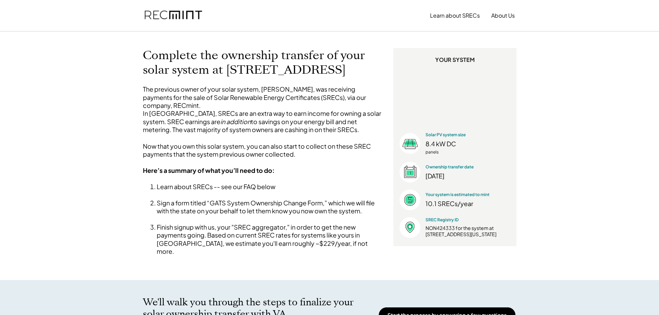
click at [320, 239] on li "Finish signup with us, your "SREC aggregator," in order to get the new payments…" at bounding box center [271, 239] width 228 height 33
click at [315, 237] on li "Finish signup with us, your "SREC aggregator," in order to get the new payments…" at bounding box center [271, 239] width 228 height 33
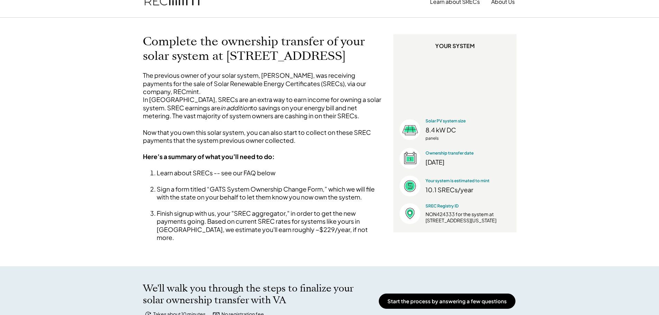
click at [511, 275] on div "We'll walk you through the steps to finalize your solar ownership transfer with…" at bounding box center [329, 301] width 659 height 70
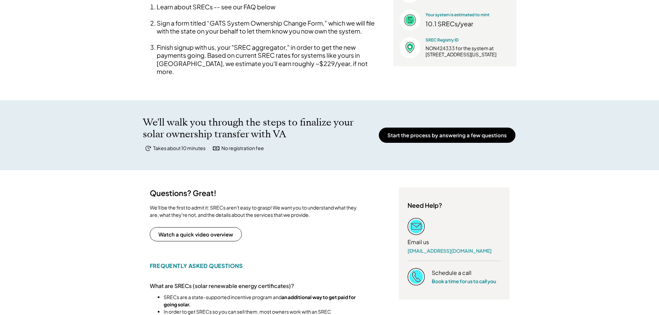
scroll to position [184, 0]
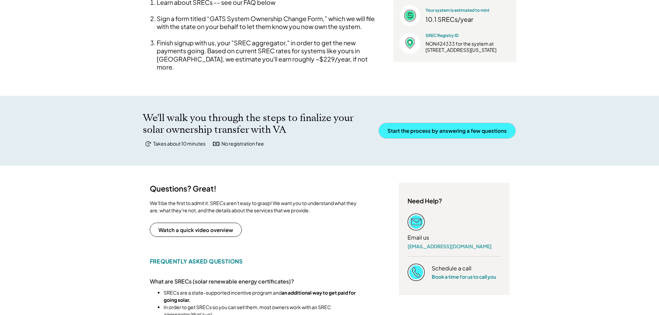
click at [459, 134] on button "Start the process by answering a few questions" at bounding box center [447, 130] width 137 height 15
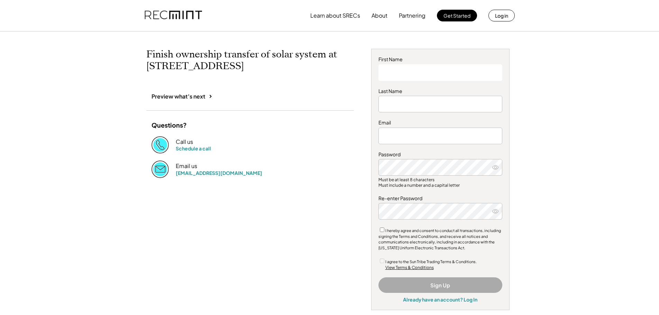
click at [430, 75] on input "input" at bounding box center [441, 72] width 124 height 17
type input "******"
type input "*******"
type input "**********"
click at [497, 166] on icon at bounding box center [495, 167] width 7 height 7
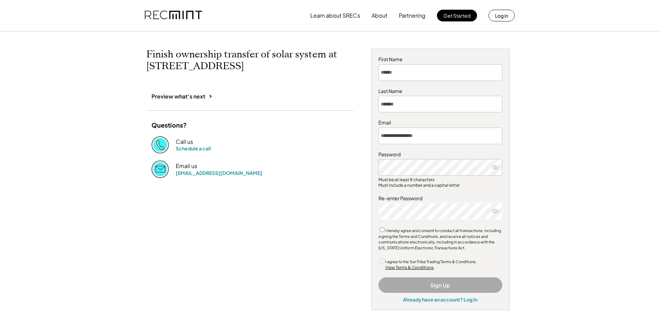
click at [495, 213] on icon at bounding box center [495, 211] width 7 height 7
click at [424, 290] on button "Sign Up" at bounding box center [441, 285] width 124 height 16
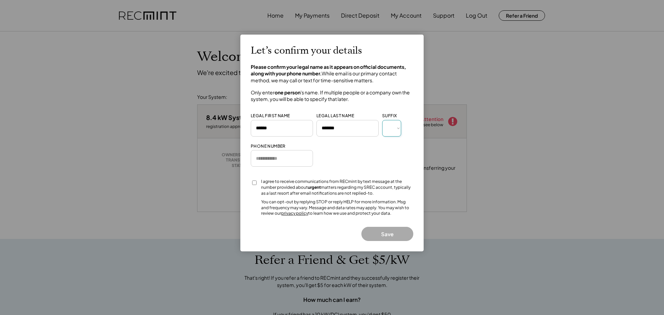
click at [398, 128] on select "*** *** * ** *** ** * ** *** **** ** *" at bounding box center [391, 128] width 19 height 17
click at [287, 157] on input "input" at bounding box center [282, 158] width 62 height 17
type input "**********"
click at [396, 235] on button "Save" at bounding box center [388, 234] width 52 height 14
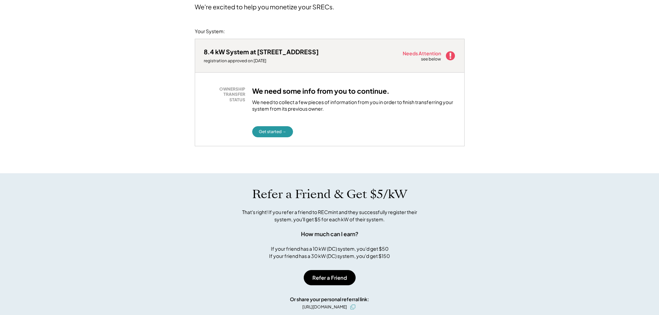
scroll to position [83, 0]
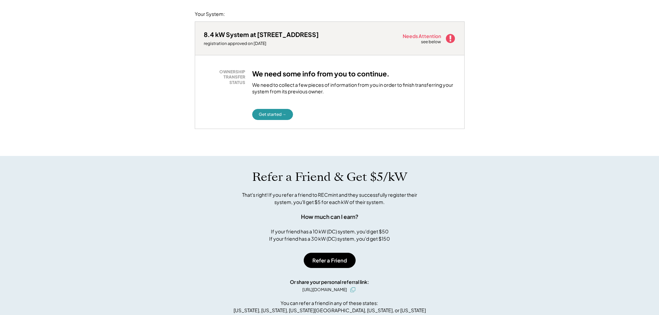
click at [451, 40] on icon at bounding box center [450, 38] width 10 height 10
click at [276, 116] on button "Get started →" at bounding box center [272, 114] width 41 height 11
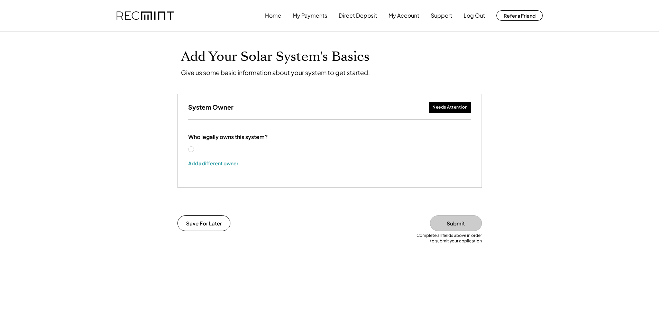
click at [195, 149] on label "[PERSON_NAME]" at bounding box center [226, 149] width 62 height 5
click at [207, 162] on button "Add a different owner" at bounding box center [213, 163] width 50 height 10
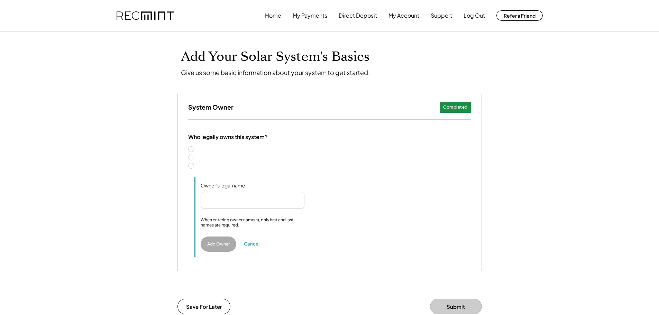
click at [195, 156] on label "Two people" at bounding box center [333, 157] width 276 height 5
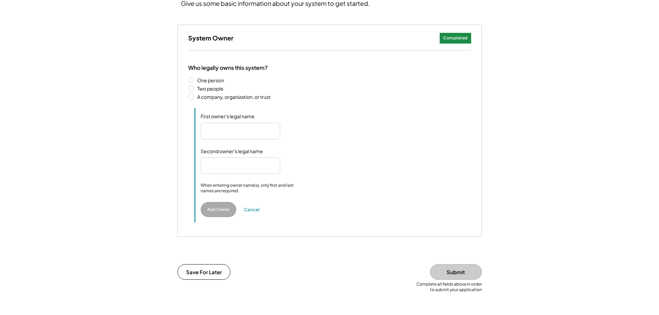
scroll to position [74, 0]
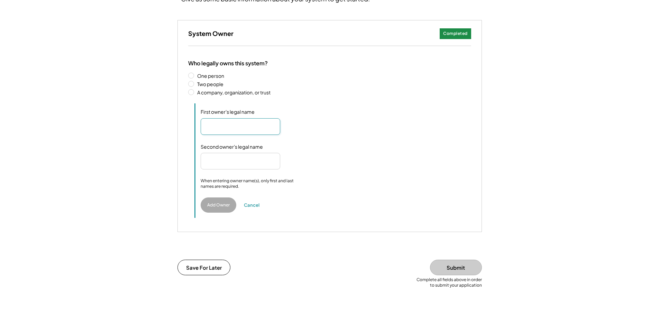
click at [231, 129] on input "input" at bounding box center [241, 126] width 80 height 17
type input "**********"
click at [214, 162] on input "input" at bounding box center [241, 161] width 80 height 17
click at [237, 162] on input "input" at bounding box center [241, 161] width 80 height 17
type input "**********"
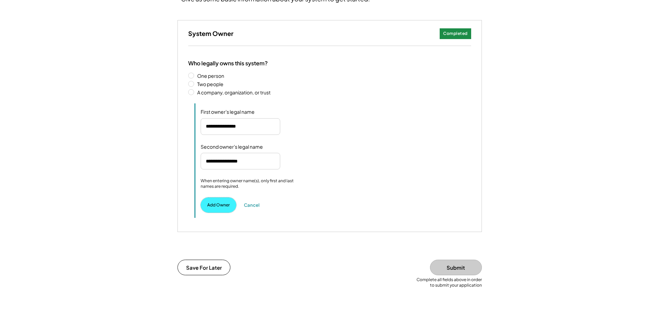
click at [227, 206] on button "Add Owner" at bounding box center [219, 205] width 36 height 15
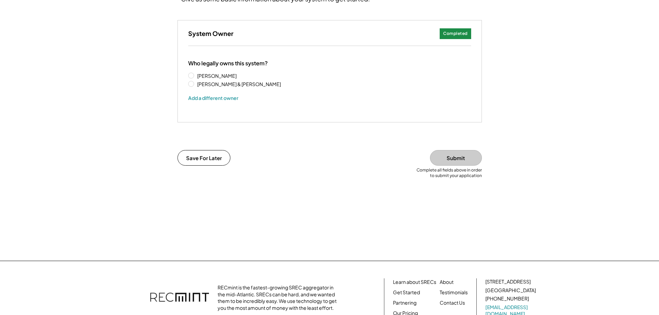
click at [457, 35] on div "Completed" at bounding box center [455, 34] width 25 height 6
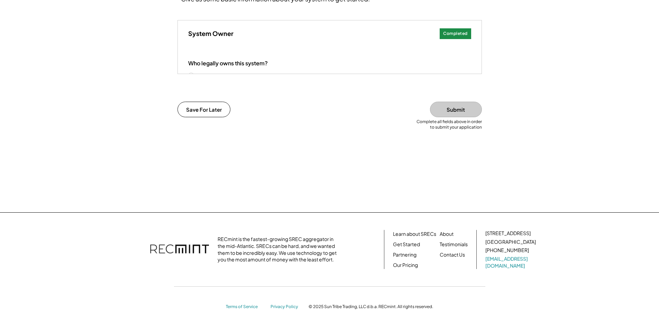
scroll to position [57, 0]
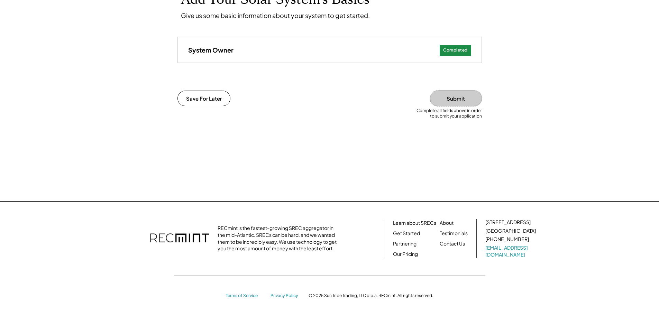
click at [447, 104] on button "Submit" at bounding box center [456, 99] width 52 height 16
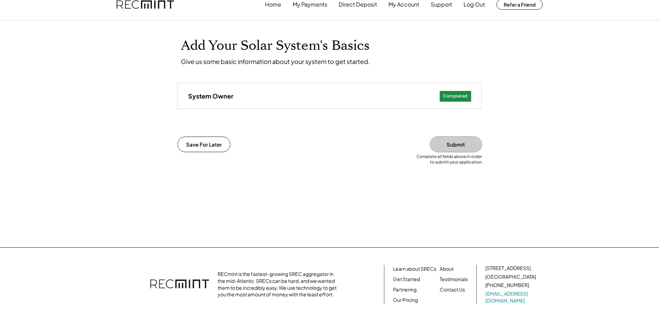
scroll to position [0, 0]
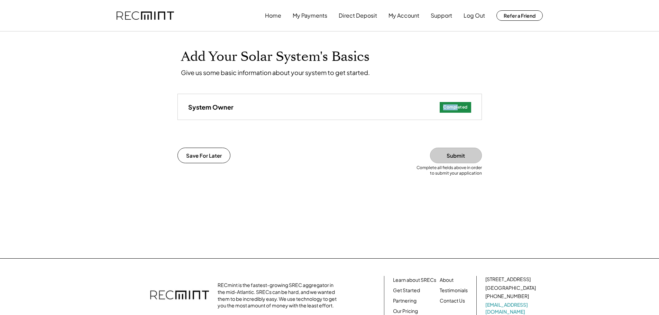
drag, startPoint x: 458, startPoint y: 105, endPoint x: 351, endPoint y: 109, distance: 107.0
click at [351, 109] on div "System Owner Needs Attention Completed" at bounding box center [330, 106] width 304 height 25
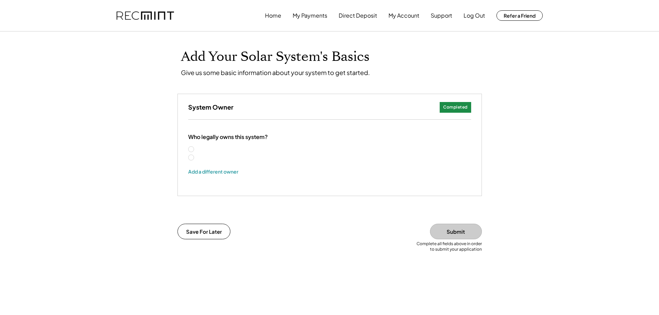
click at [195, 150] on label "Thomas Gosciej" at bounding box center [239, 149] width 88 height 5
click at [195, 158] on label "Thomas W. Gosciej & Donna Jean Gosciej" at bounding box center [239, 157] width 88 height 5
click at [232, 171] on button "Add a different owner" at bounding box center [213, 171] width 50 height 10
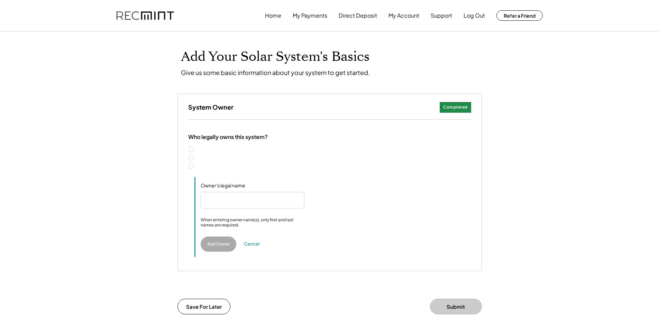
click at [195, 157] on label "Two people" at bounding box center [333, 157] width 276 height 5
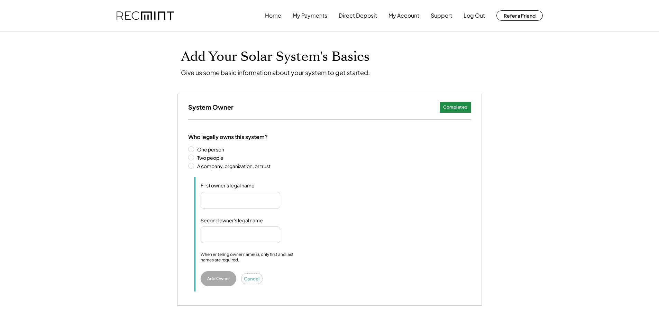
click at [250, 280] on button "Cancel" at bounding box center [252, 279] width 21 height 10
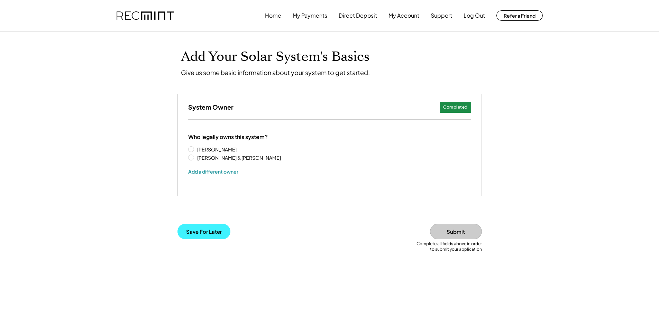
click at [223, 235] on button "Save For Later" at bounding box center [203, 232] width 53 height 16
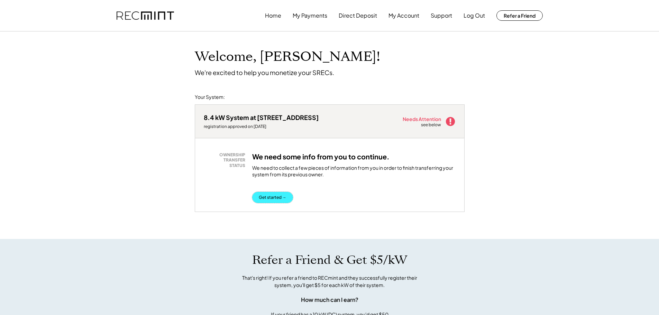
click at [279, 198] on button "Get started →" at bounding box center [272, 197] width 41 height 11
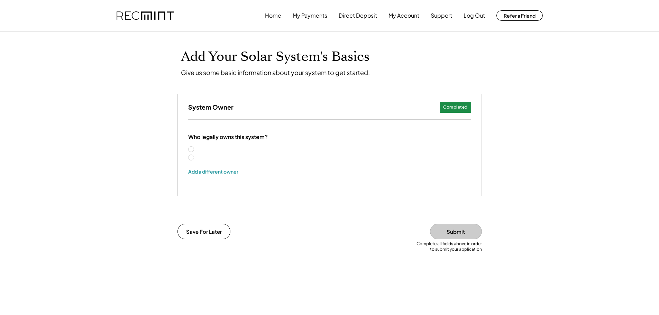
click at [195, 159] on label "[PERSON_NAME] & [PERSON_NAME]" at bounding box center [239, 157] width 88 height 5
click at [195, 149] on label "[PERSON_NAME]" at bounding box center [239, 149] width 88 height 5
click at [195, 157] on label "[PERSON_NAME] & [PERSON_NAME]" at bounding box center [239, 157] width 88 height 5
click at [446, 106] on div "Completed" at bounding box center [455, 107] width 25 height 6
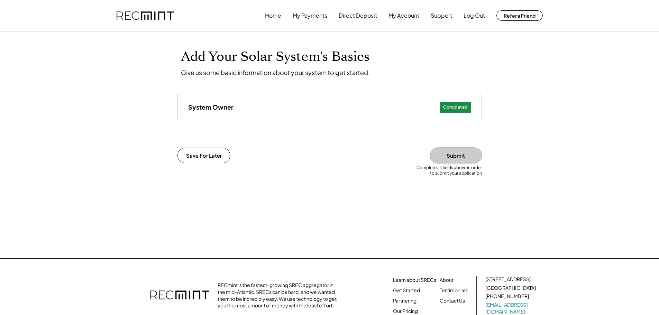
click at [452, 156] on button "Submit" at bounding box center [456, 156] width 52 height 16
click at [444, 111] on div "Completed" at bounding box center [455, 107] width 31 height 11
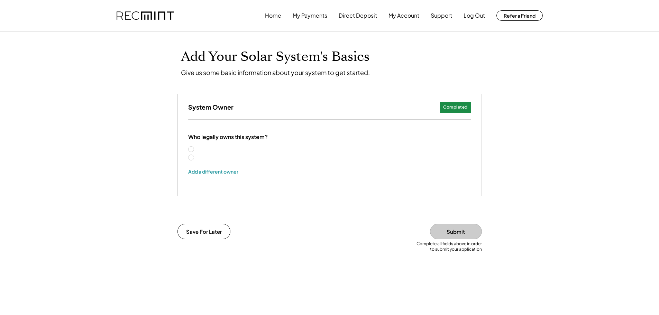
click at [222, 158] on label "Thomas W. Gosciej & Donna Jean Gosciej" at bounding box center [239, 157] width 88 height 5
click at [195, 157] on label "Thomas W. Gosciej & Donna Jean Gosciej" at bounding box center [239, 157] width 88 height 5
click at [195, 149] on label "Thomas Gosciej" at bounding box center [239, 149] width 88 height 5
click at [527, 17] on button "Refer a Friend" at bounding box center [520, 15] width 46 height 10
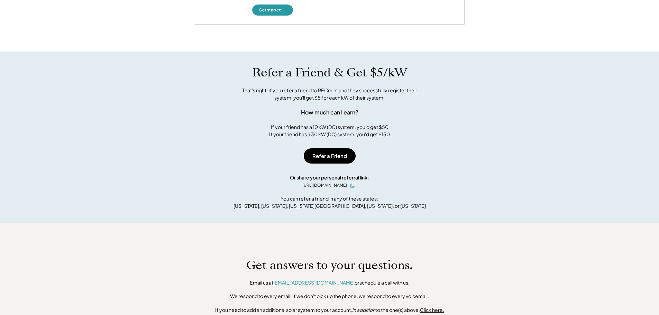
scroll to position [184, 0]
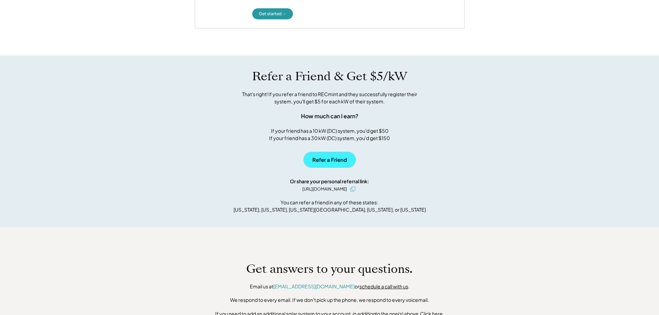
click at [317, 163] on button "Refer a Friend" at bounding box center [330, 159] width 52 height 15
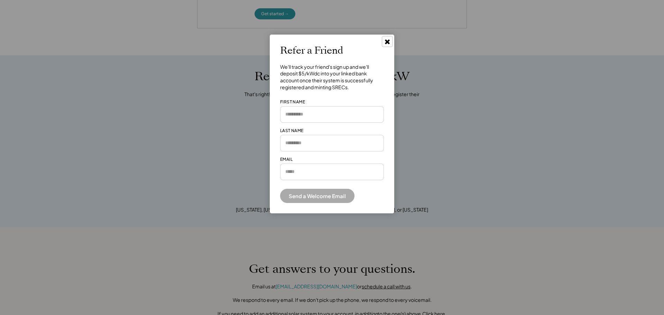
click at [390, 42] on icon at bounding box center [387, 41] width 7 height 7
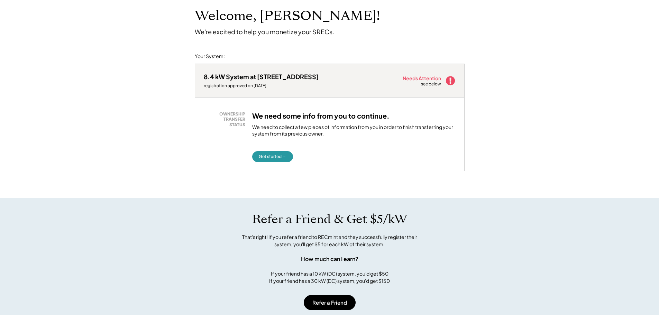
scroll to position [36, 0]
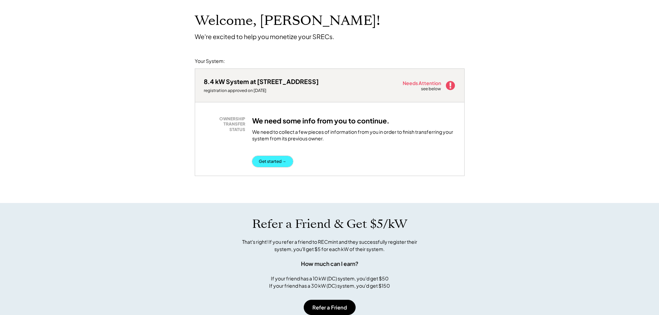
click at [275, 160] on button "Get started →" at bounding box center [272, 161] width 41 height 11
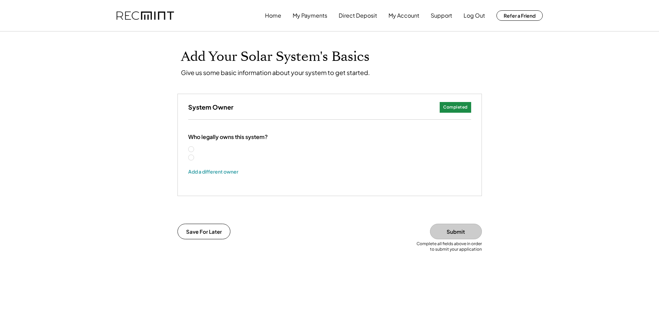
click at [195, 158] on label "[PERSON_NAME] & [PERSON_NAME]" at bounding box center [239, 157] width 88 height 5
click at [195, 151] on label "Thomas Gosciej" at bounding box center [239, 149] width 88 height 5
click at [195, 158] on label "Thomas W. Gosciej & Donna Jean Gosciej" at bounding box center [239, 157] width 88 height 5
click at [444, 237] on button "Submit" at bounding box center [456, 232] width 52 height 16
click at [209, 231] on button "Save For Later" at bounding box center [203, 232] width 53 height 16
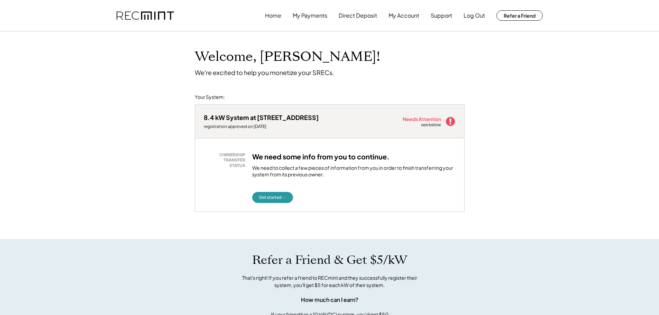
click at [209, 231] on div "8.4 kW System at [STREET_ADDRESS] registration approved on [DATE] Needs Attenti…" at bounding box center [330, 171] width 270 height 135
click at [283, 195] on button "Get started →" at bounding box center [272, 197] width 41 height 11
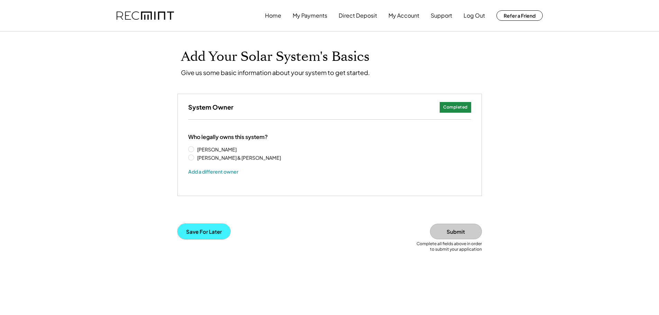
click at [218, 233] on button "Save For Later" at bounding box center [203, 232] width 53 height 16
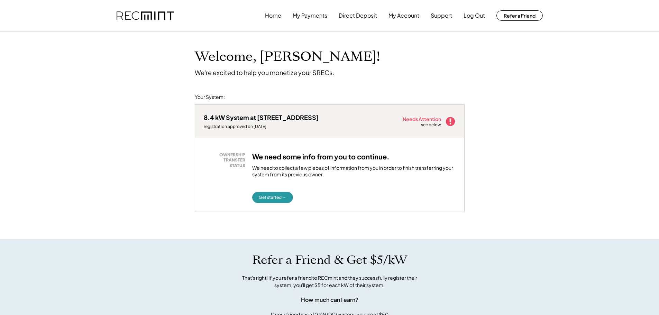
click at [453, 121] on use at bounding box center [450, 121] width 9 height 9
click at [277, 197] on button "Get started →" at bounding box center [272, 197] width 41 height 11
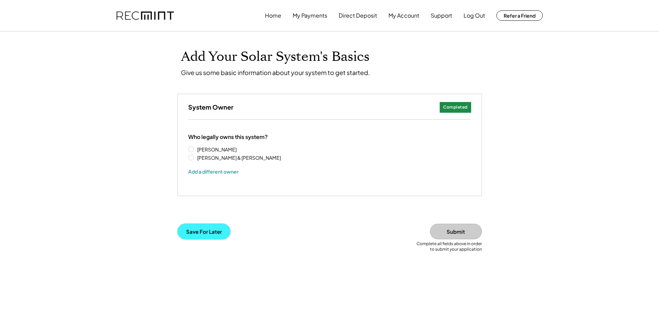
click at [194, 233] on button "Save For Later" at bounding box center [203, 232] width 53 height 16
